Goal: Share content: Share content

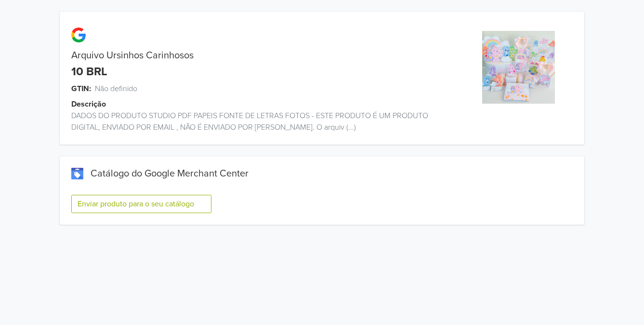
click at [203, 204] on button "Enviar produto para o seu catálogo" at bounding box center [141, 204] width 140 height 18
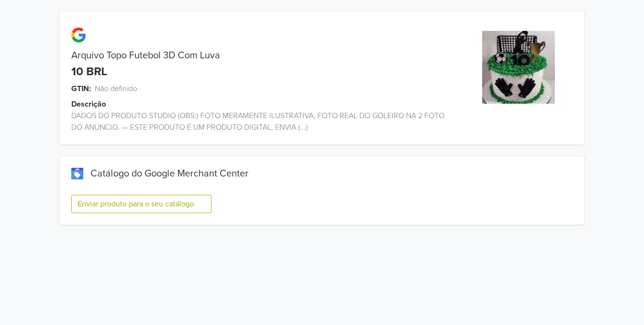
click at [202, 206] on button "Enviar produto para o seu catálogo" at bounding box center [141, 204] width 140 height 18
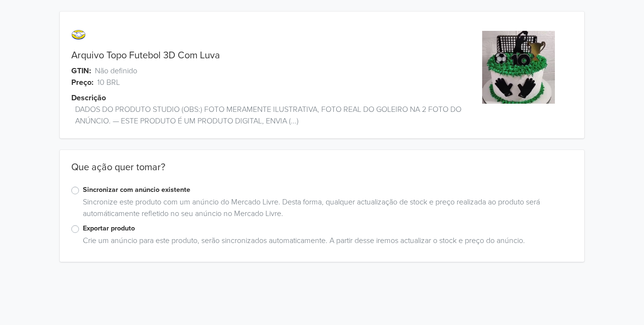
click at [83, 230] on label "Exportar produto" at bounding box center [328, 228] width 490 height 11
click at [0, 0] on input "Exportar produto" at bounding box center [0, 0] width 0 height 0
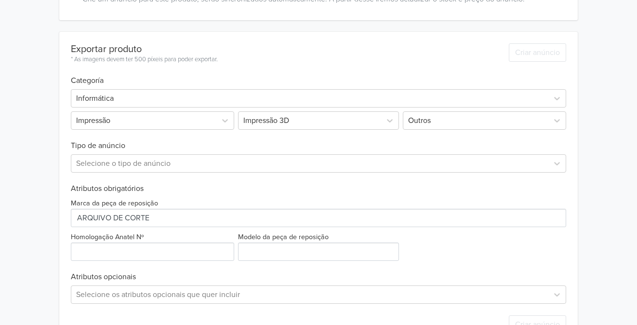
scroll to position [234, 0]
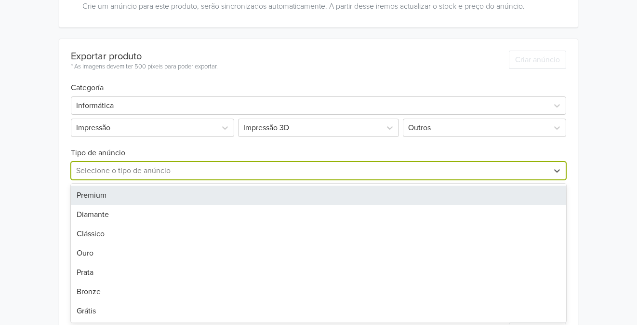
click at [270, 172] on div at bounding box center [310, 170] width 468 height 13
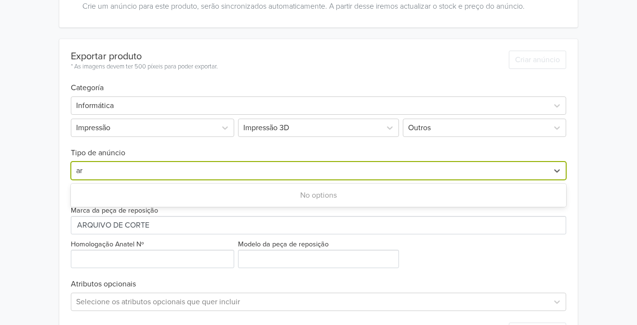
type input "a"
type input "Arquivo"
drag, startPoint x: 113, startPoint y: 169, endPoint x: 107, endPoint y: 166, distance: 7.5
click at [107, 166] on div at bounding box center [310, 170] width 468 height 13
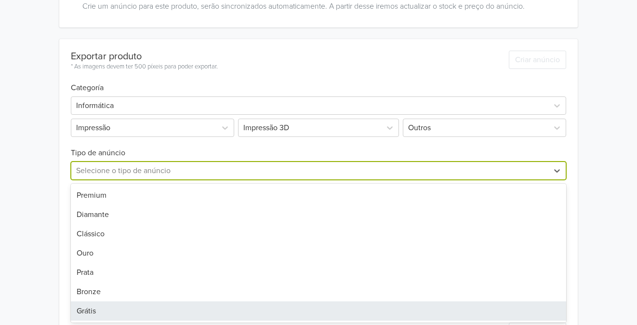
click at [91, 312] on div "Grátis" at bounding box center [319, 310] width 496 height 19
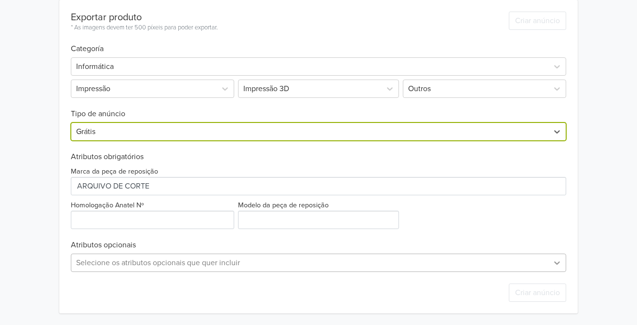
scroll to position [369, 0]
click at [558, 263] on div "Selecione os atributos opcionais que quer incluir" at bounding box center [319, 262] width 496 height 18
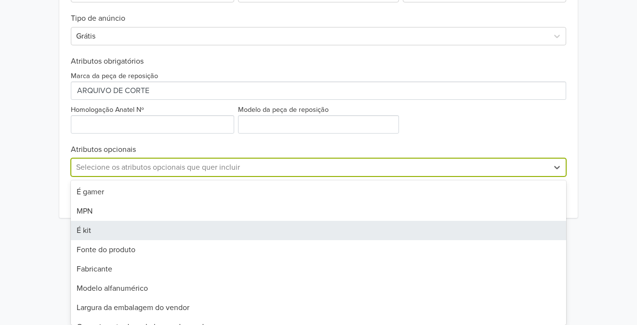
scroll to position [273, 0]
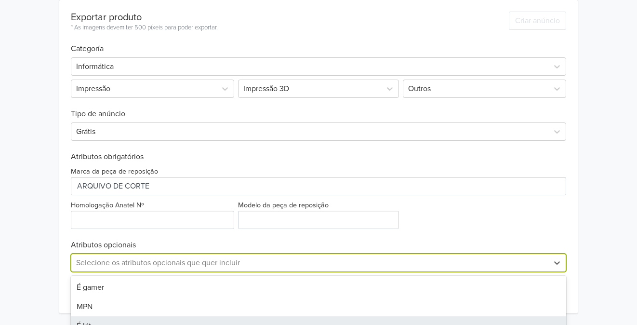
click at [610, 216] on div "Arquivo Topo Futebol 3D Com Luva GTIN: Não definido Preço: 10 BRL Descrição DAD…" at bounding box center [318, 26] width 623 height 598
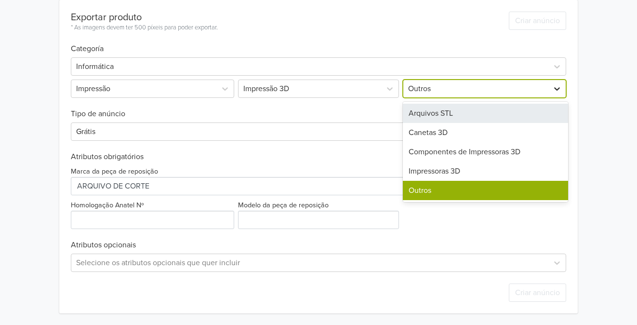
click at [557, 91] on icon at bounding box center [557, 89] width 10 height 10
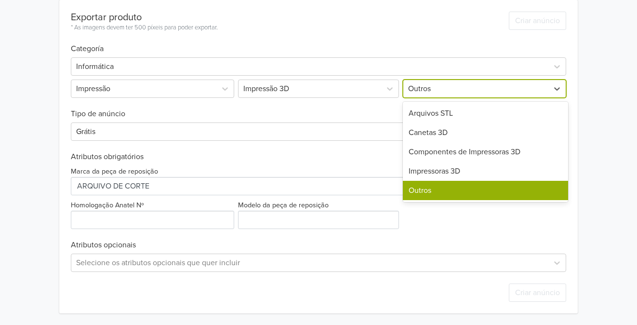
click at [484, 189] on div "Outros" at bounding box center [485, 190] width 165 height 19
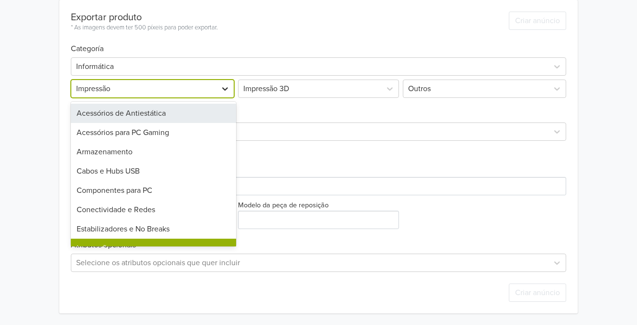
click at [226, 90] on icon at bounding box center [225, 89] width 10 height 10
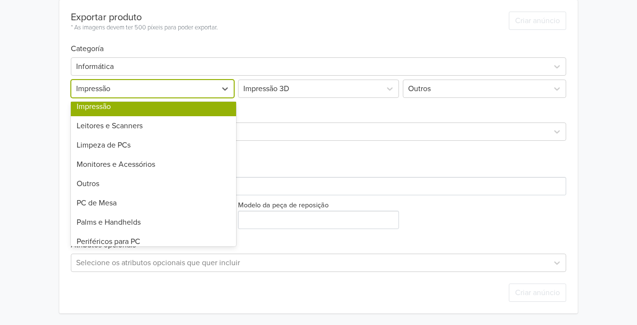
scroll to position [140, 0]
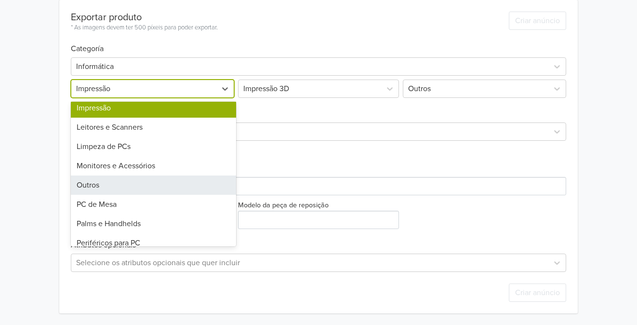
click at [157, 186] on div "Outros" at bounding box center [153, 184] width 165 height 19
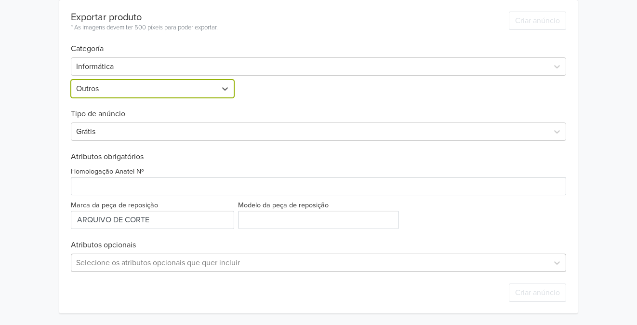
scroll to position [369, 0]
click at [381, 264] on div "Selecione os atributos opcionais que quer incluir" at bounding box center [319, 262] width 496 height 18
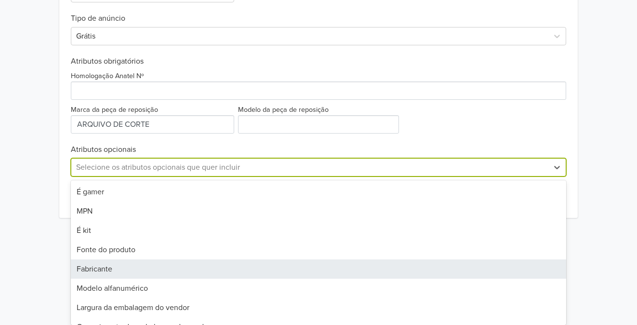
click at [464, 265] on div "Fabricante" at bounding box center [319, 268] width 496 height 19
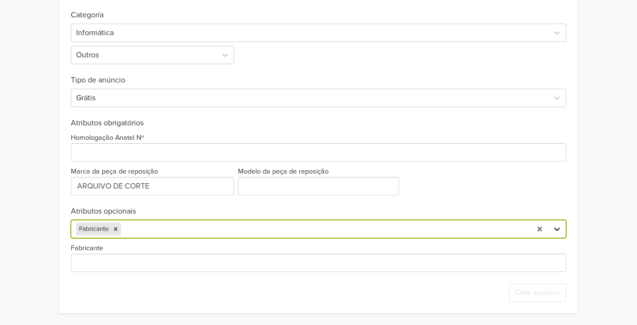
click at [559, 229] on icon at bounding box center [558, 228] width 6 height 3
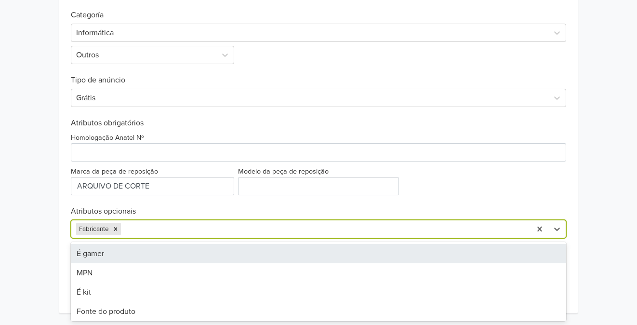
click at [621, 190] on div "Arquivo Topo Futebol 3D Com Luva GTIN: Não definido Preço: 10 BRL Descrição DAD…" at bounding box center [318, 9] width 623 height 632
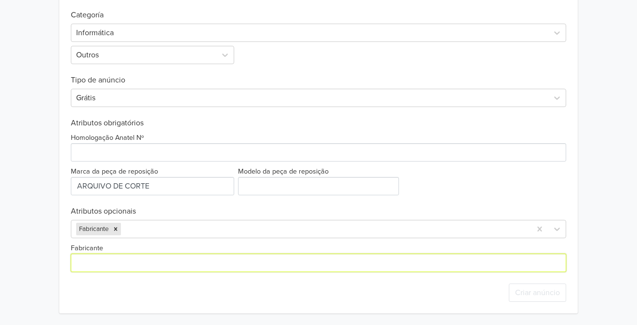
click at [544, 266] on input "Fabricante" at bounding box center [319, 262] width 496 height 18
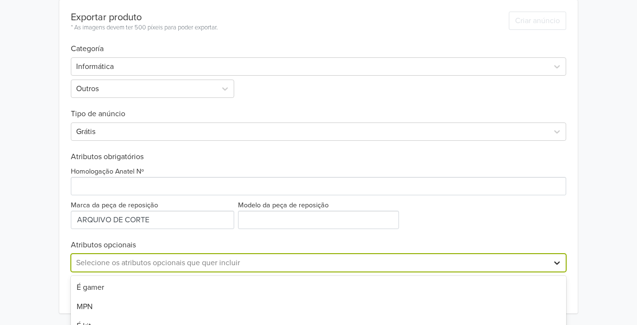
scroll to position [369, 0]
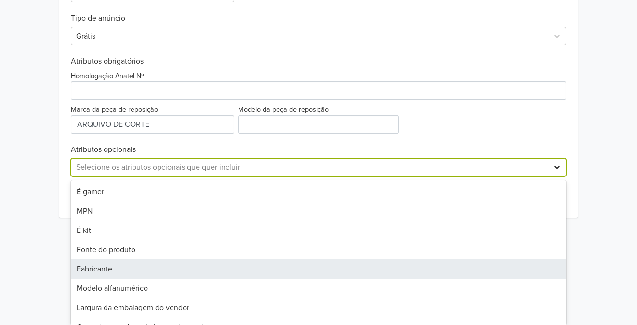
click at [559, 176] on div "11 results available. Use Up and Down to choose options, press Enter to select …" at bounding box center [319, 167] width 496 height 18
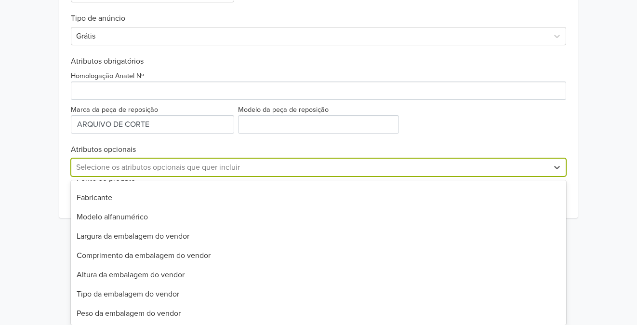
scroll to position [0, 0]
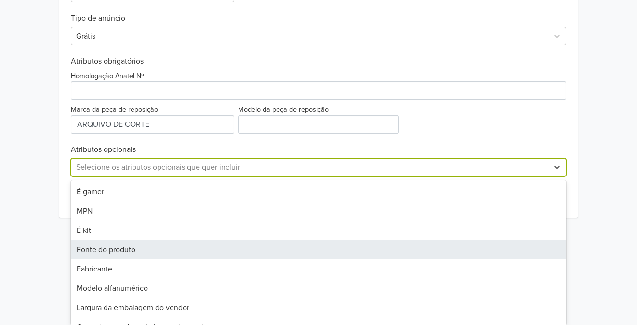
click at [340, 245] on div "Fonte do produto" at bounding box center [319, 249] width 496 height 19
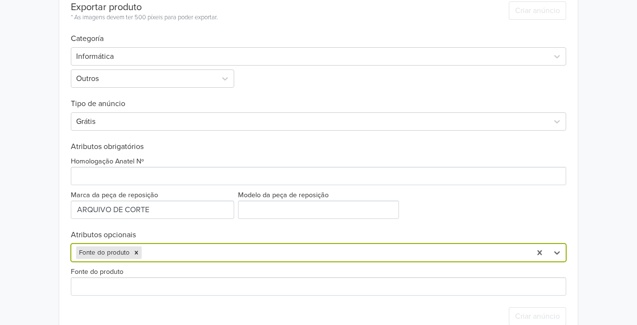
scroll to position [307, 0]
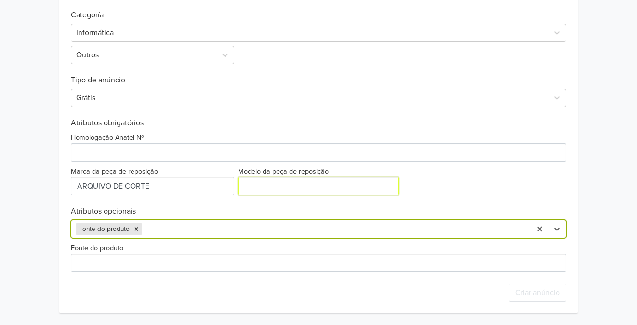
click at [374, 186] on input "Modelo da peça de reposição" at bounding box center [318, 186] width 161 height 18
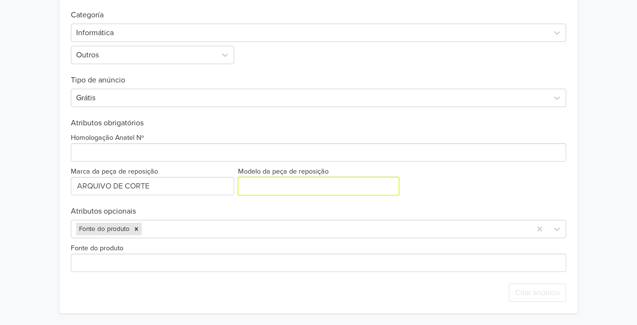
type input "a"
click at [585, 183] on div "Arquivo Topo Futebol 3D Com Luva GTIN: Não definido Preço: 10 BRL Descrição DAD…" at bounding box center [318, 9] width 623 height 632
click at [308, 187] on input "Modelo da peça de reposição" at bounding box center [318, 186] width 161 height 18
type input "t"
type input "arquivo topo"
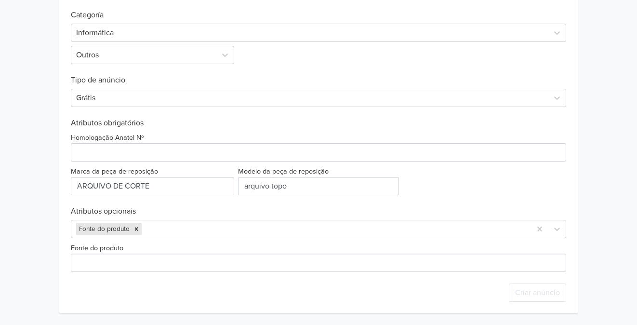
click at [453, 178] on div "Homologação Anatel Nº Marca da peça de reposição Modelo da peça de reposição" at bounding box center [319, 161] width 496 height 67
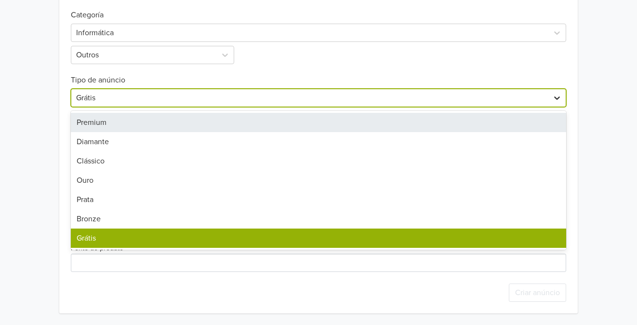
click at [558, 99] on icon at bounding box center [557, 98] width 10 height 10
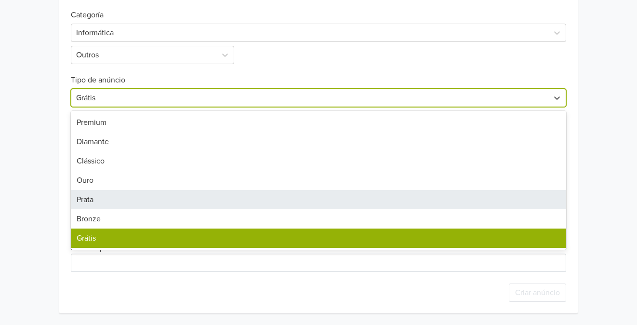
click at [308, 207] on div "Prata" at bounding box center [319, 199] width 496 height 19
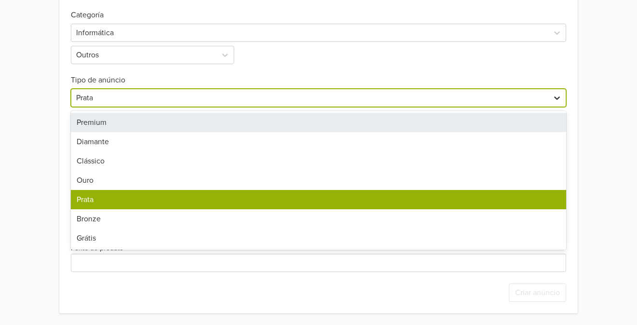
click at [554, 98] on icon at bounding box center [557, 98] width 10 height 10
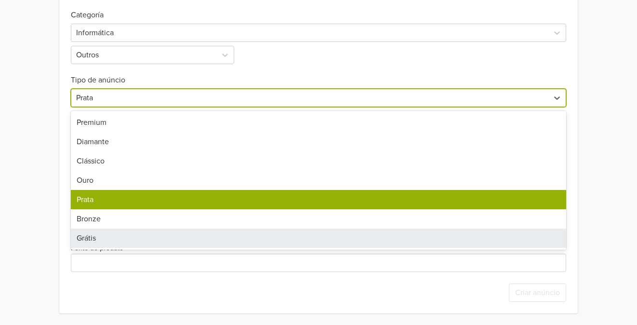
click at [365, 238] on div "Grátis" at bounding box center [319, 237] width 496 height 19
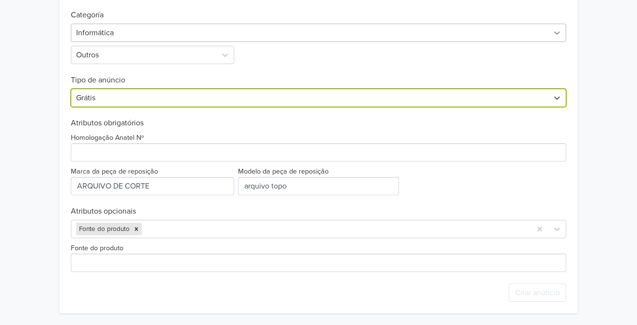
click at [558, 31] on icon at bounding box center [557, 33] width 10 height 10
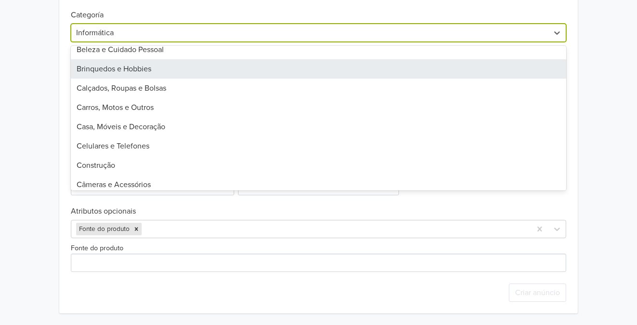
scroll to position [185, 0]
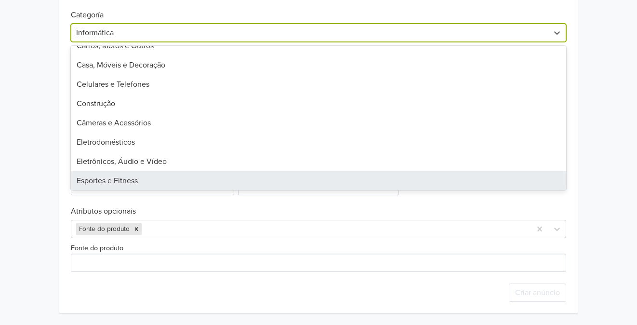
click at [450, 176] on div "Esportes e Fitness" at bounding box center [319, 180] width 496 height 19
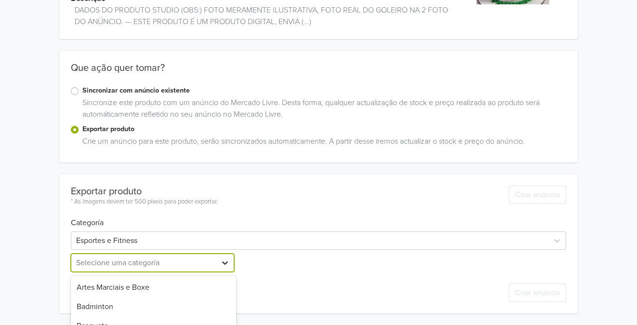
scroll to position [195, 0]
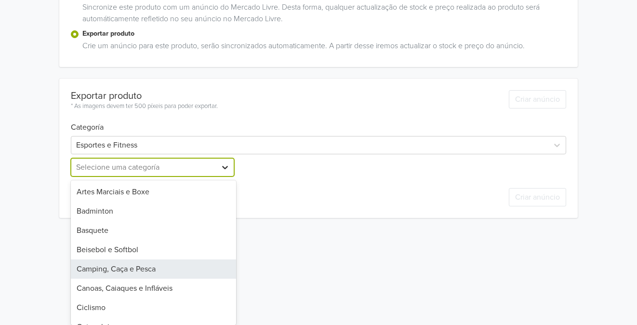
click at [226, 176] on div "40 results available. Use Up and Down to choose options, press Enter to select …" at bounding box center [153, 167] width 165 height 18
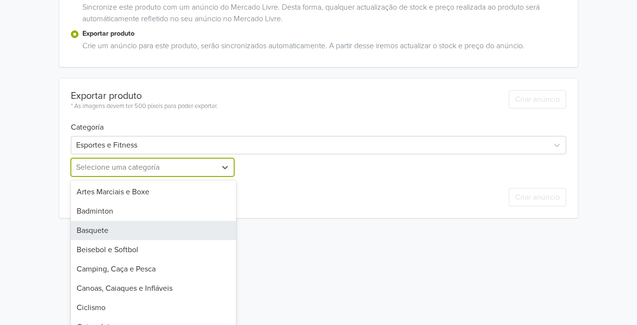
click at [207, 235] on div "Basquete" at bounding box center [153, 230] width 165 height 19
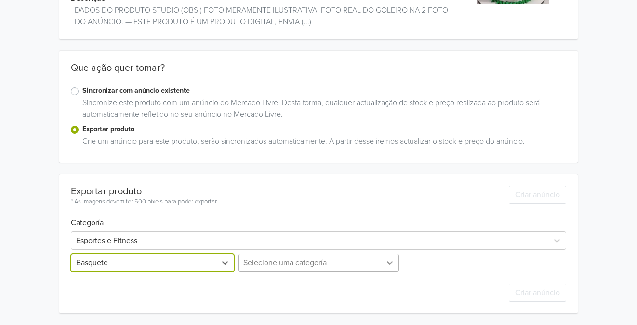
scroll to position [170, 0]
click at [386, 263] on div "Selecione uma categoría" at bounding box center [318, 262] width 165 height 18
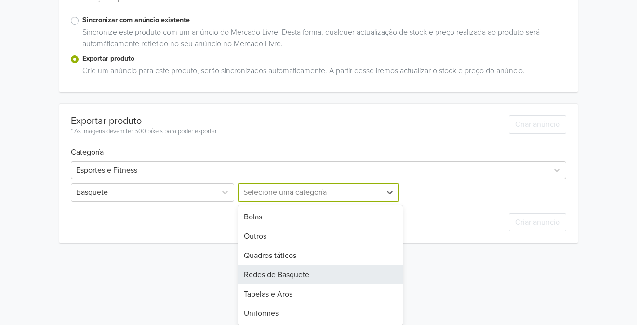
click at [360, 266] on div "Redes de Basquete" at bounding box center [320, 274] width 165 height 19
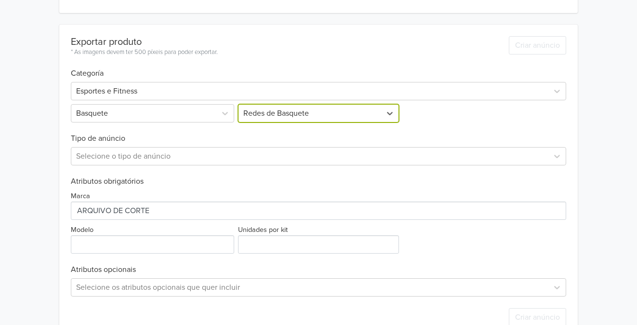
scroll to position [273, 0]
